Goal: Find specific page/section: Find specific page/section

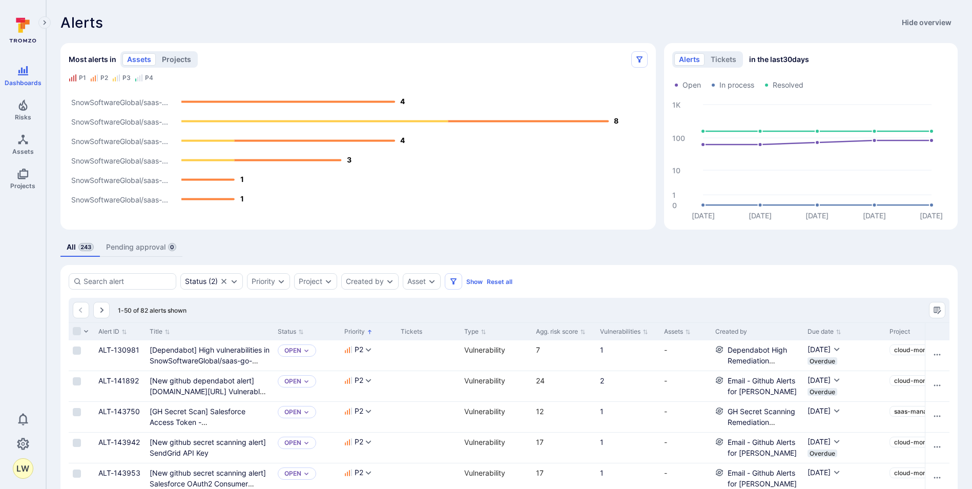
click at [174, 58] on button "projects" at bounding box center [176, 59] width 38 height 12
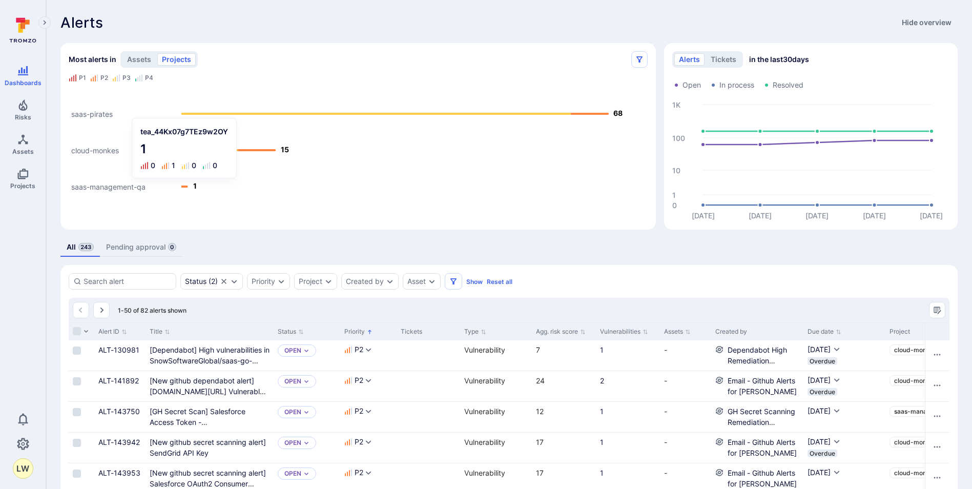
click at [188, 186] on icon "Alerts Bar" at bounding box center [184, 186] width 7 height 2
click at [115, 184] on text "saas-management-qa" at bounding box center [108, 186] width 74 height 9
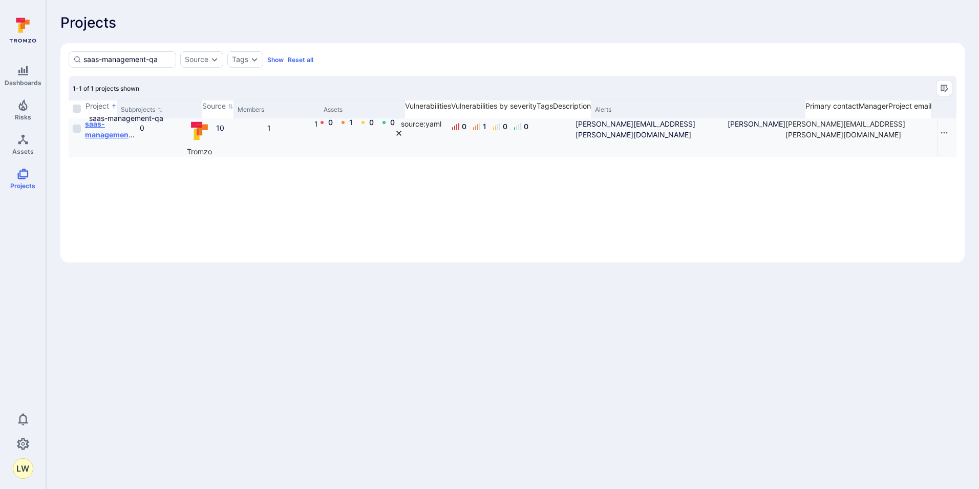
click at [135, 126] on b "saas-management-qa" at bounding box center [110, 134] width 50 height 30
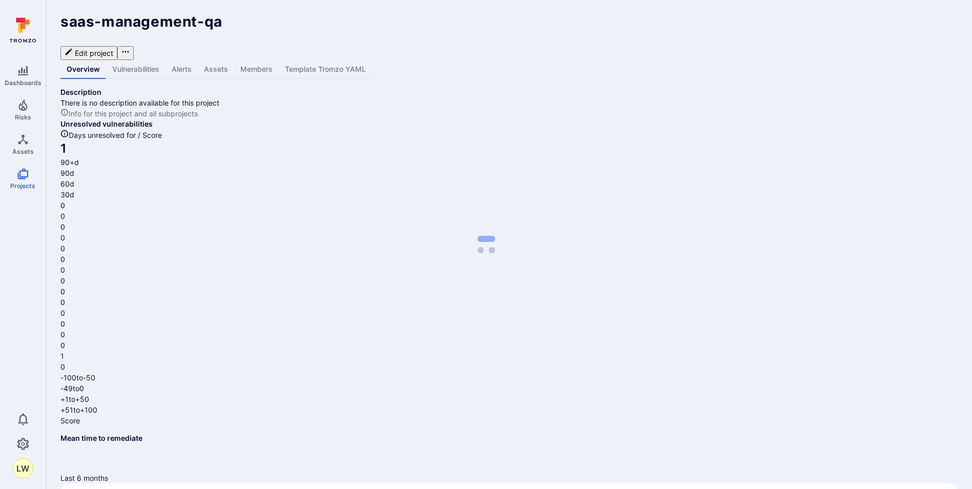
click at [148, 60] on link "Vulnerabilities" at bounding box center [135, 69] width 59 height 19
